Goal: Task Accomplishment & Management: Use online tool/utility

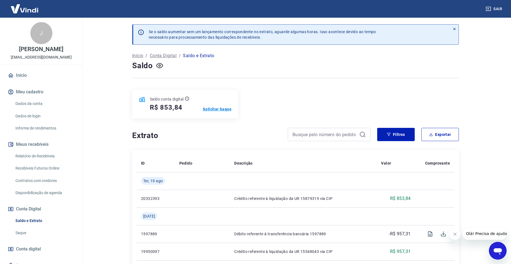
click at [217, 106] on p "Solicitar Saque" at bounding box center [217, 109] width 29 height 6
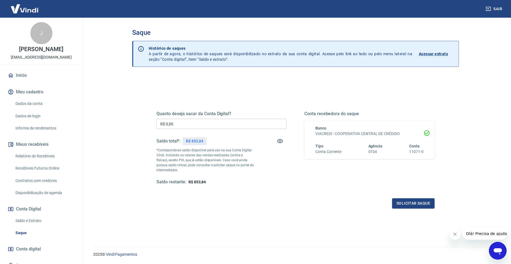
click at [192, 126] on input "R$ 0,00" at bounding box center [221, 124] width 130 height 10
type input "R$ 853,84"
click at [415, 201] on button "Solicitar saque" at bounding box center [413, 203] width 42 height 10
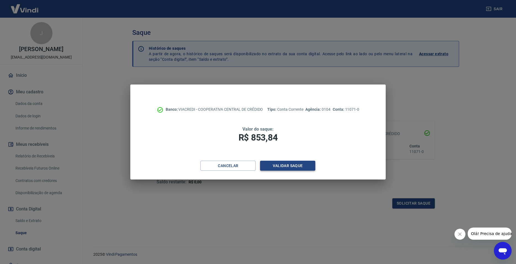
click at [275, 166] on button "Validar saque" at bounding box center [287, 166] width 55 height 10
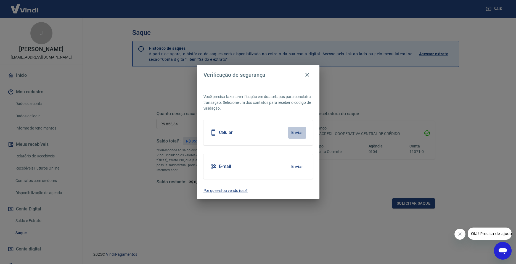
click at [299, 132] on button "Enviar" at bounding box center [297, 133] width 18 height 12
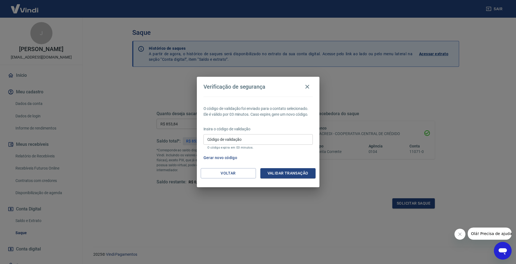
click at [222, 140] on input "Código de validação" at bounding box center [257, 139] width 109 height 10
type input "284994"
click at [283, 175] on button "Validar transação" at bounding box center [287, 173] width 55 height 10
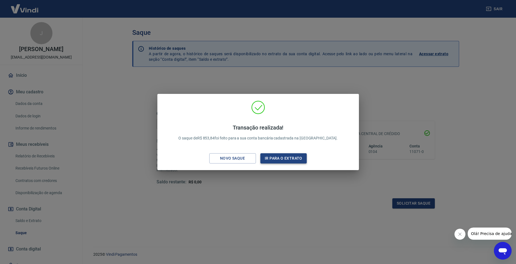
click at [297, 159] on button "Ir para o extrato" at bounding box center [283, 158] width 47 height 10
